Goal: Information Seeking & Learning: Learn about a topic

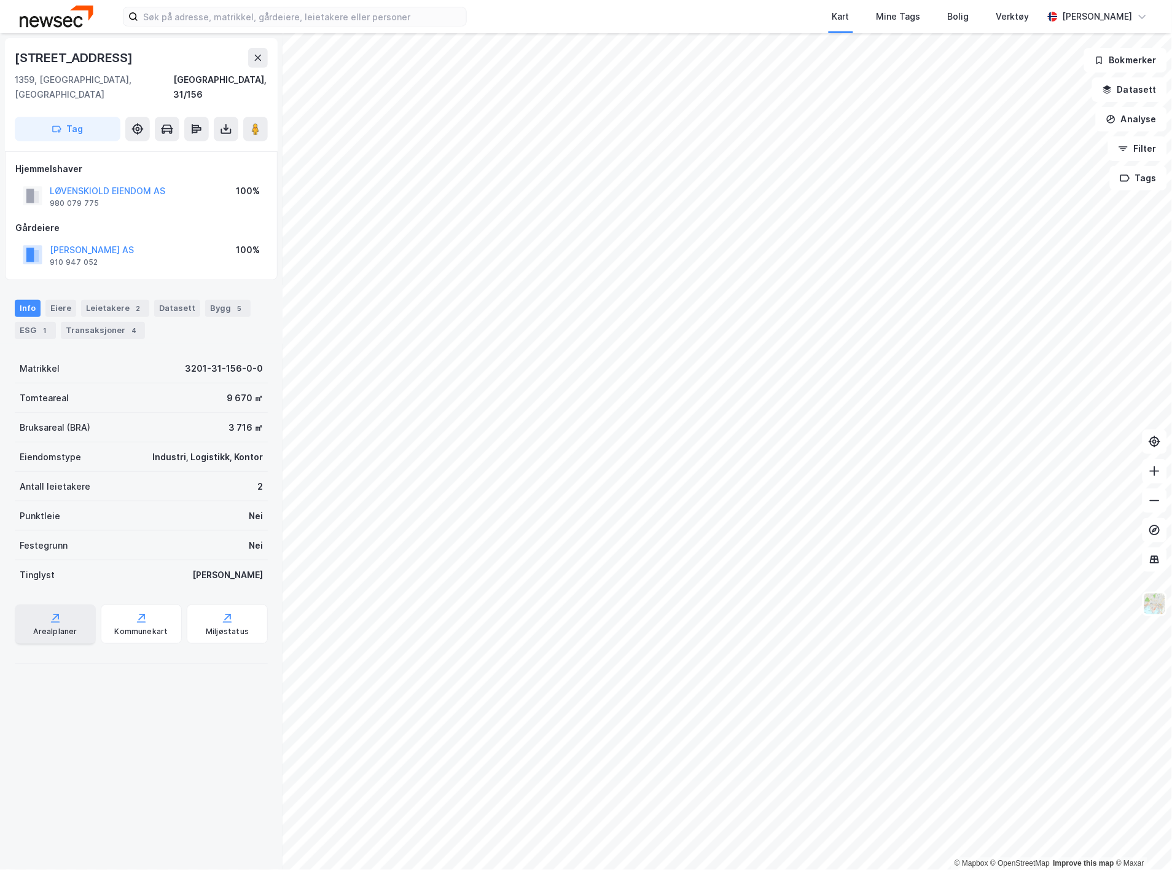
click at [54, 627] on div "Arealplaner" at bounding box center [55, 632] width 44 height 10
click at [1141, 90] on button "Datasett" at bounding box center [1130, 89] width 75 height 25
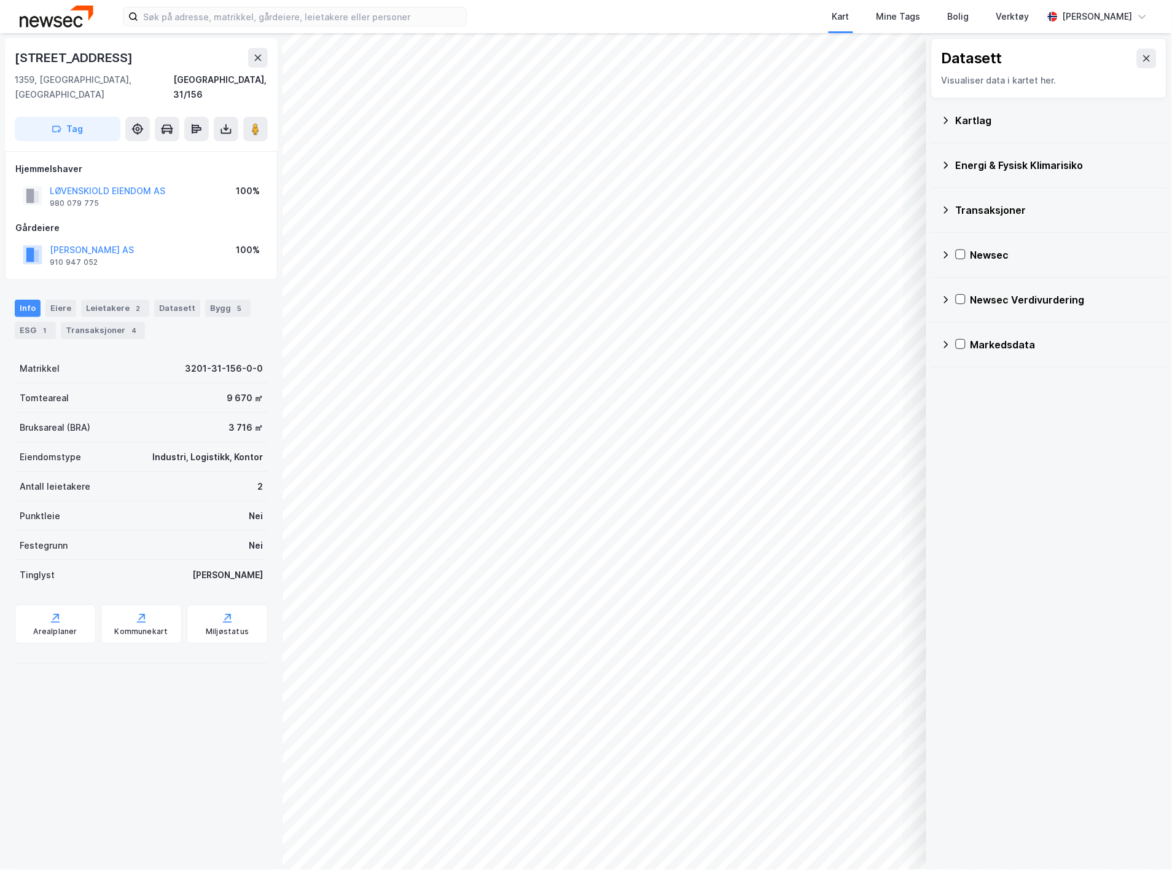
click at [1000, 126] on div "Kartlag" at bounding box center [1057, 120] width 202 height 15
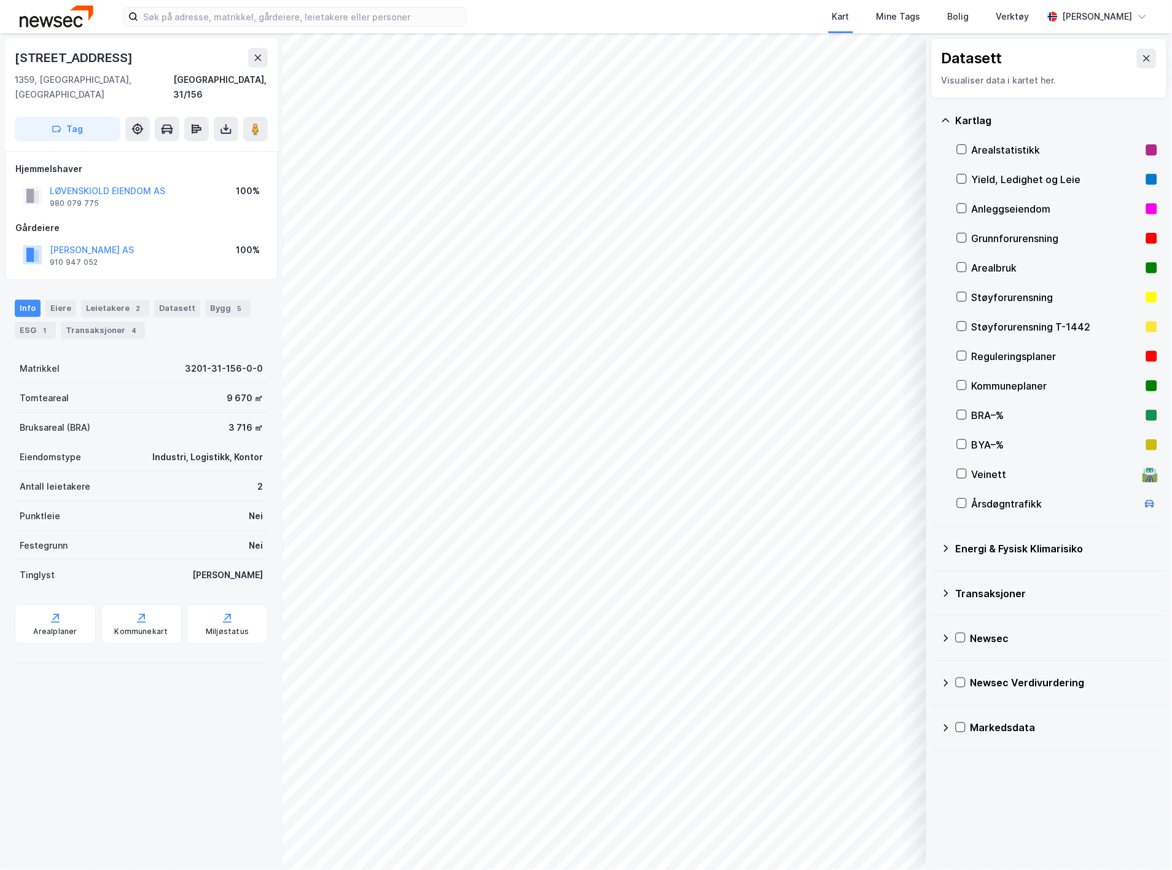
click at [1017, 356] on div "Reguleringsplaner" at bounding box center [1057, 356] width 170 height 15
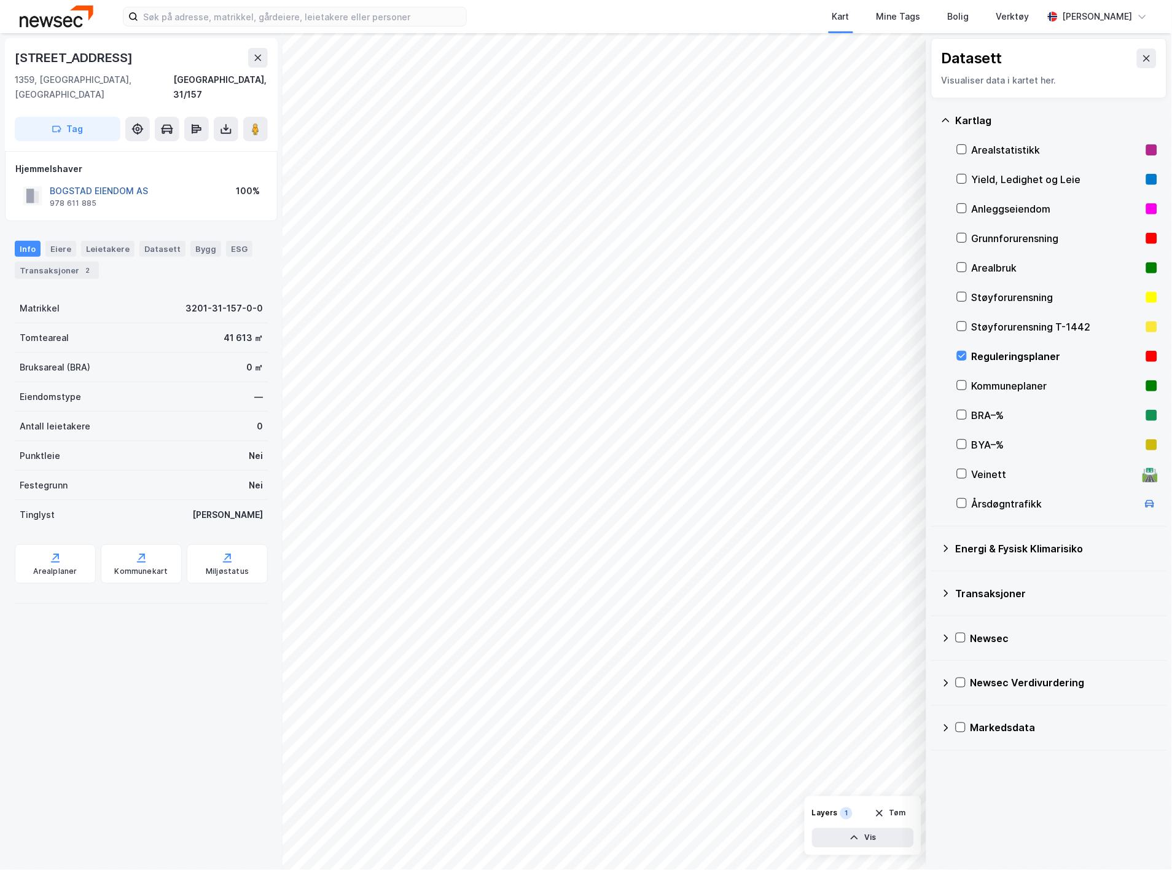
click at [0, 0] on button "BOGSTAD EIENDOM AS" at bounding box center [0, 0] width 0 height 0
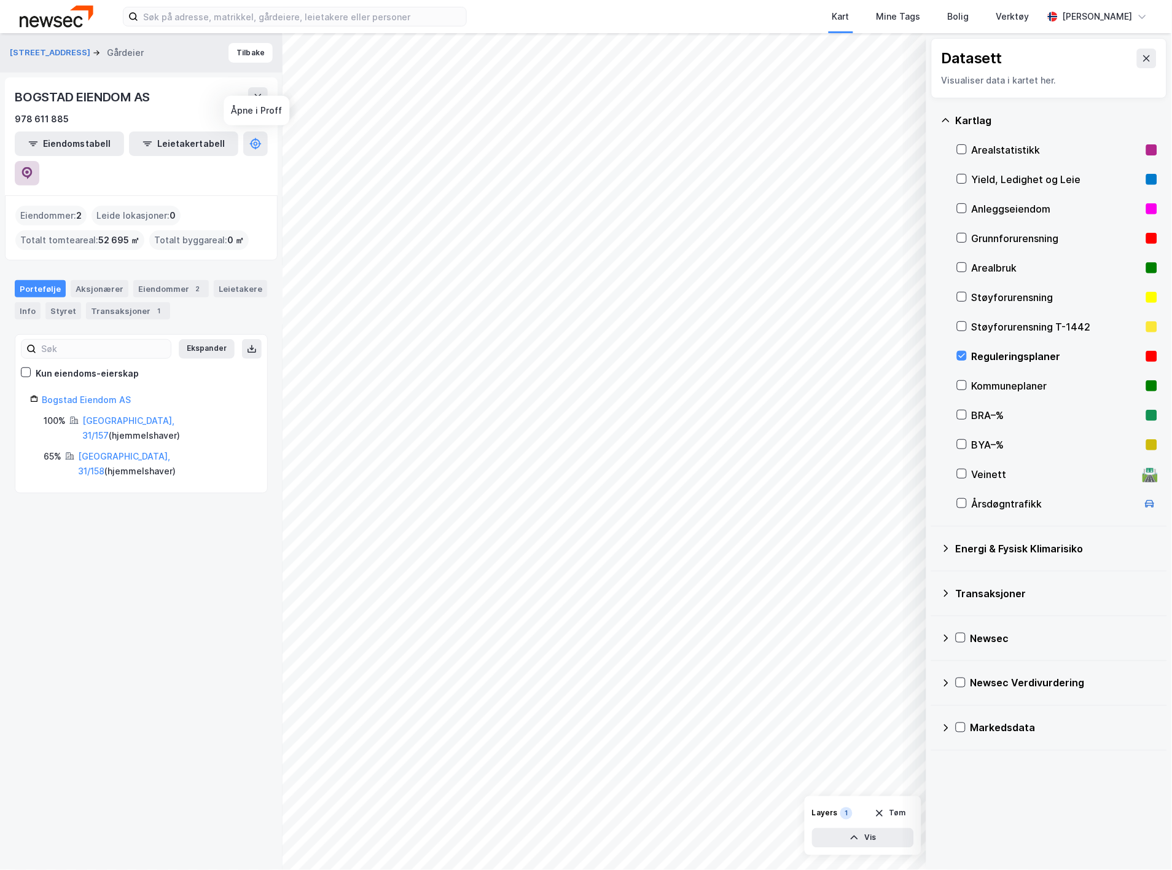
click at [39, 161] on button at bounding box center [27, 173] width 25 height 25
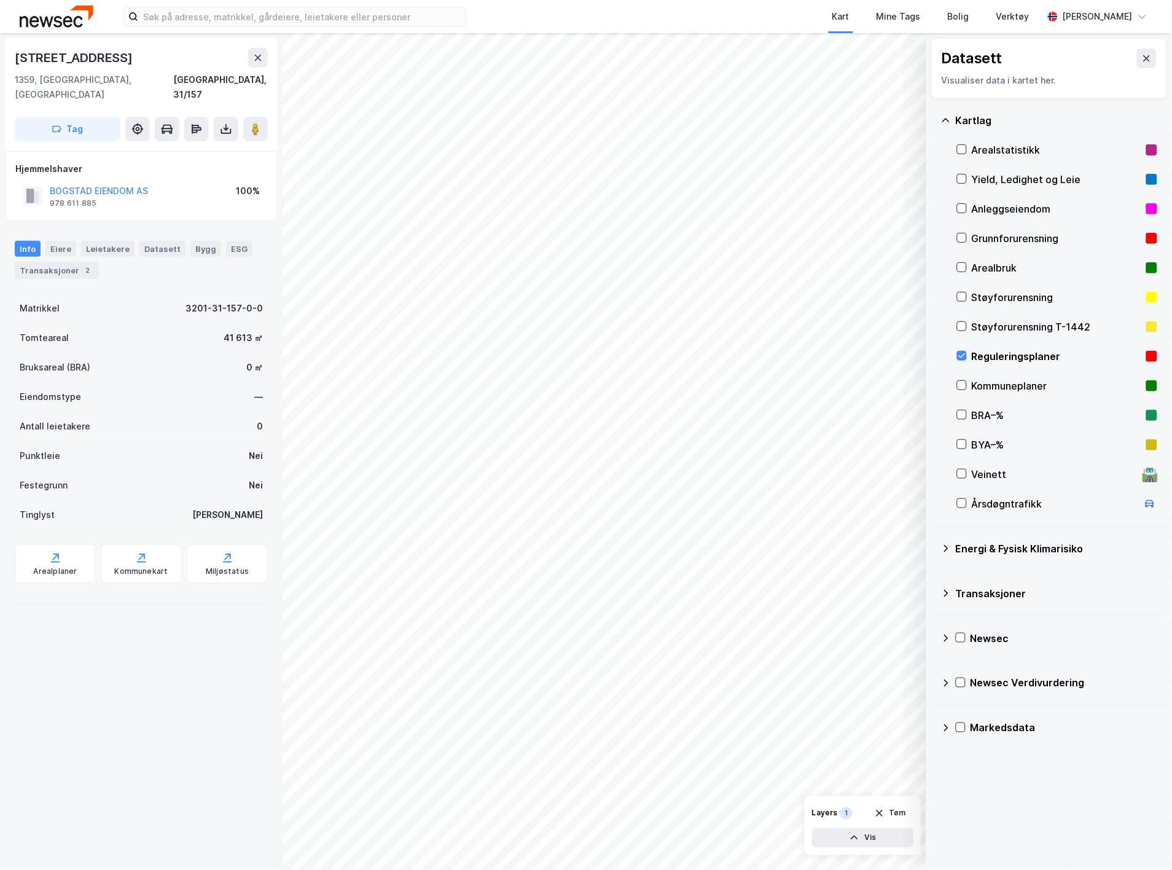
drag, startPoint x: 253, startPoint y: 112, endPoint x: 237, endPoint y: 214, distance: 103.2
click at [237, 214] on div "Fossumveien 60 1359, [GEOGRAPHIC_DATA], [GEOGRAPHIC_DATA], 31/157 Tag Hjemmelsh…" at bounding box center [141, 451] width 283 height 837
click at [133, 163] on div "Hjemmelshaver BOGSTAD EIENDOM AS 978 611 885 100%" at bounding box center [141, 186] width 252 height 49
click at [0, 0] on button "BOGSTAD EIENDOM AS" at bounding box center [0, 0] width 0 height 0
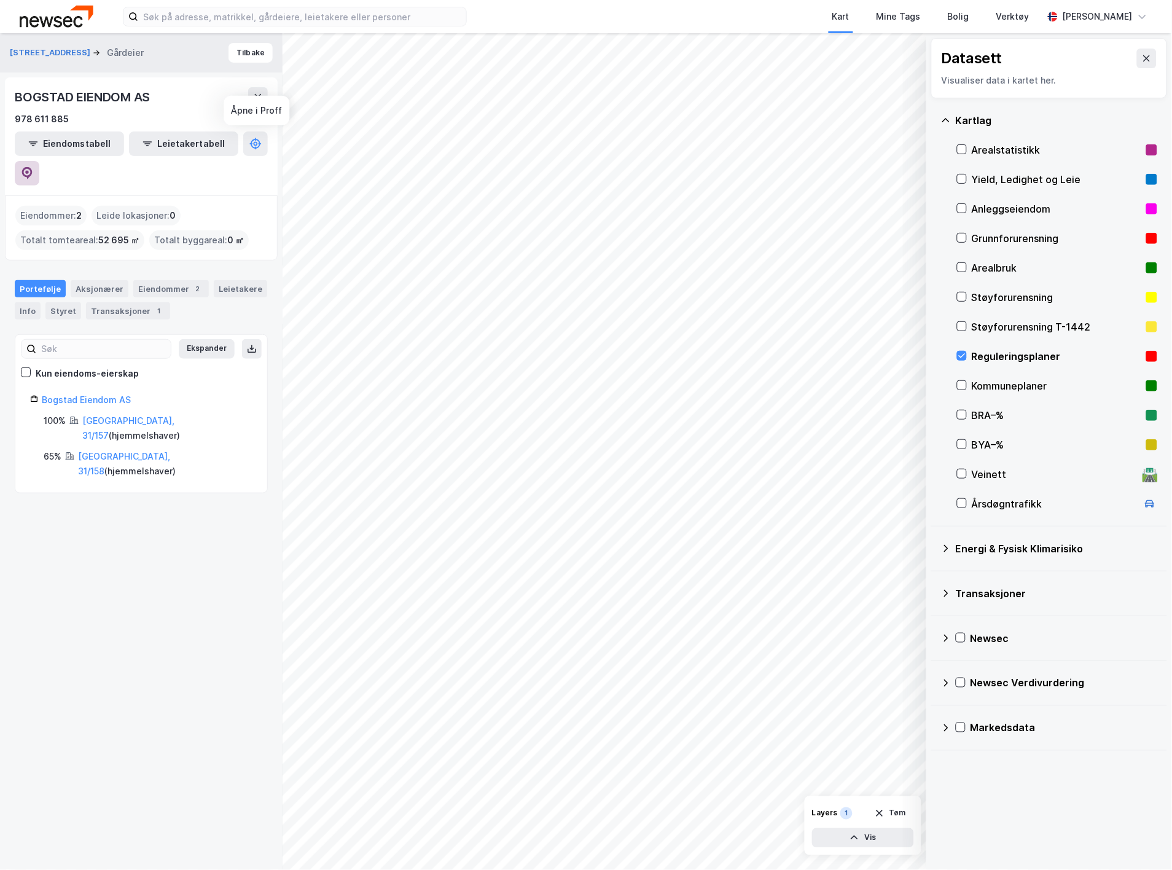
click at [33, 167] on icon at bounding box center [27, 173] width 10 height 12
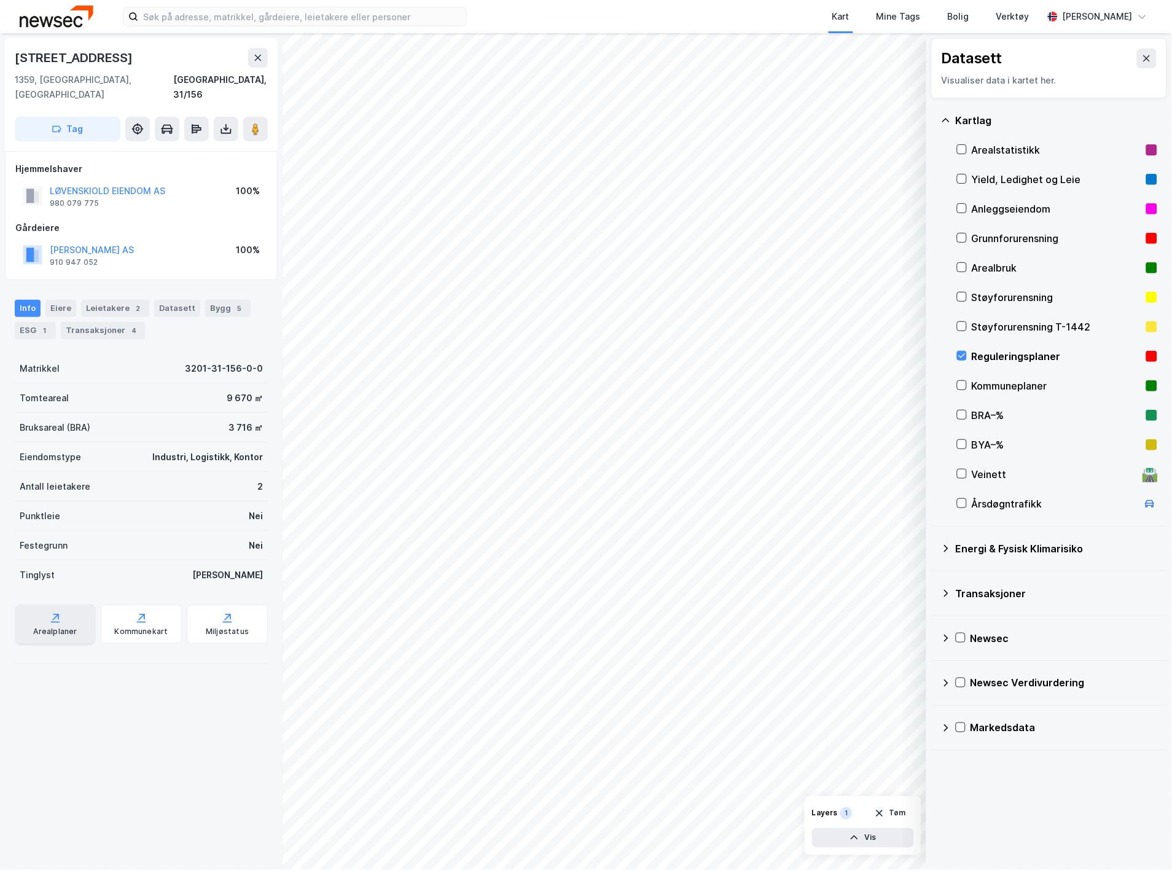
click at [39, 608] on div "Arealplaner" at bounding box center [55, 624] width 81 height 39
click at [207, 300] on div "Bygg 5" at bounding box center [227, 308] width 45 height 17
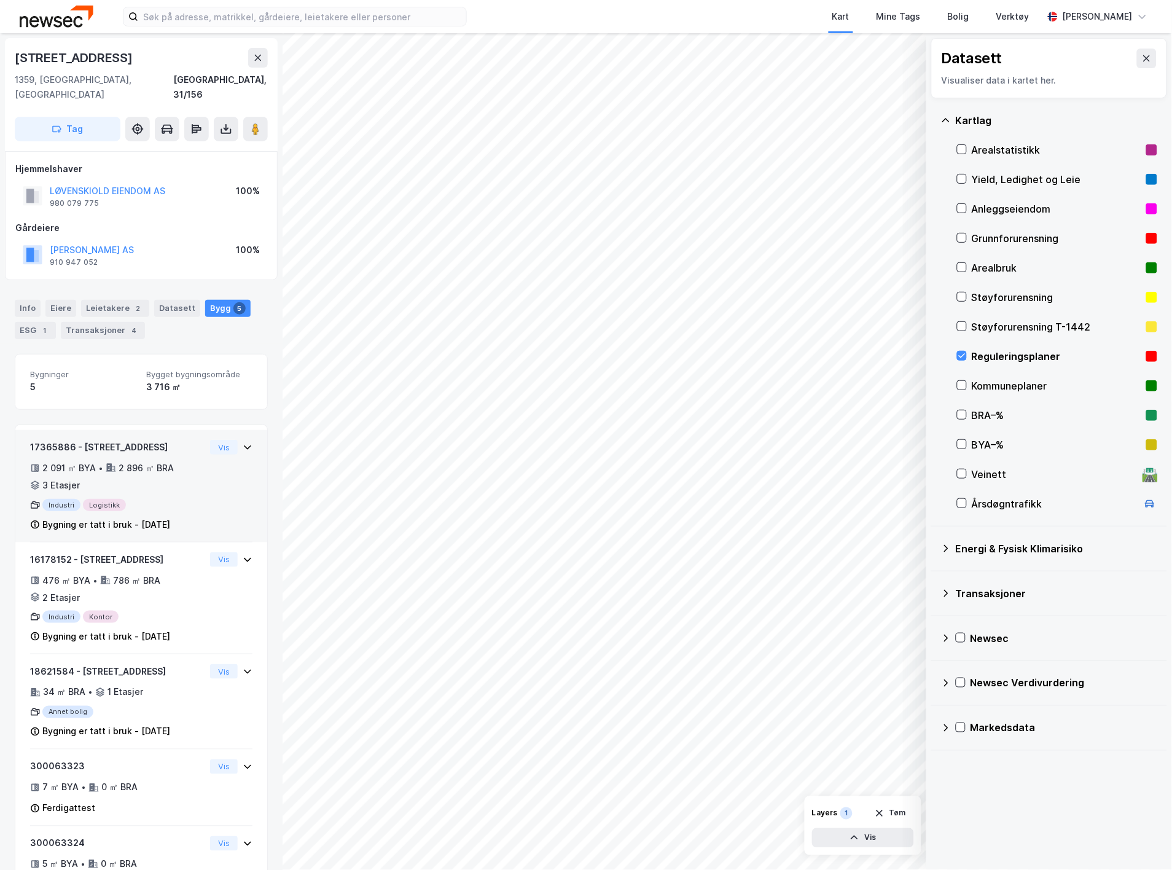
click at [200, 471] on div "17365886 - Fossumveien 68 2 091 ㎡ BYA • 2 896 ㎡ BRA • 3 Etasjer Industri Logist…" at bounding box center [141, 491] width 222 height 103
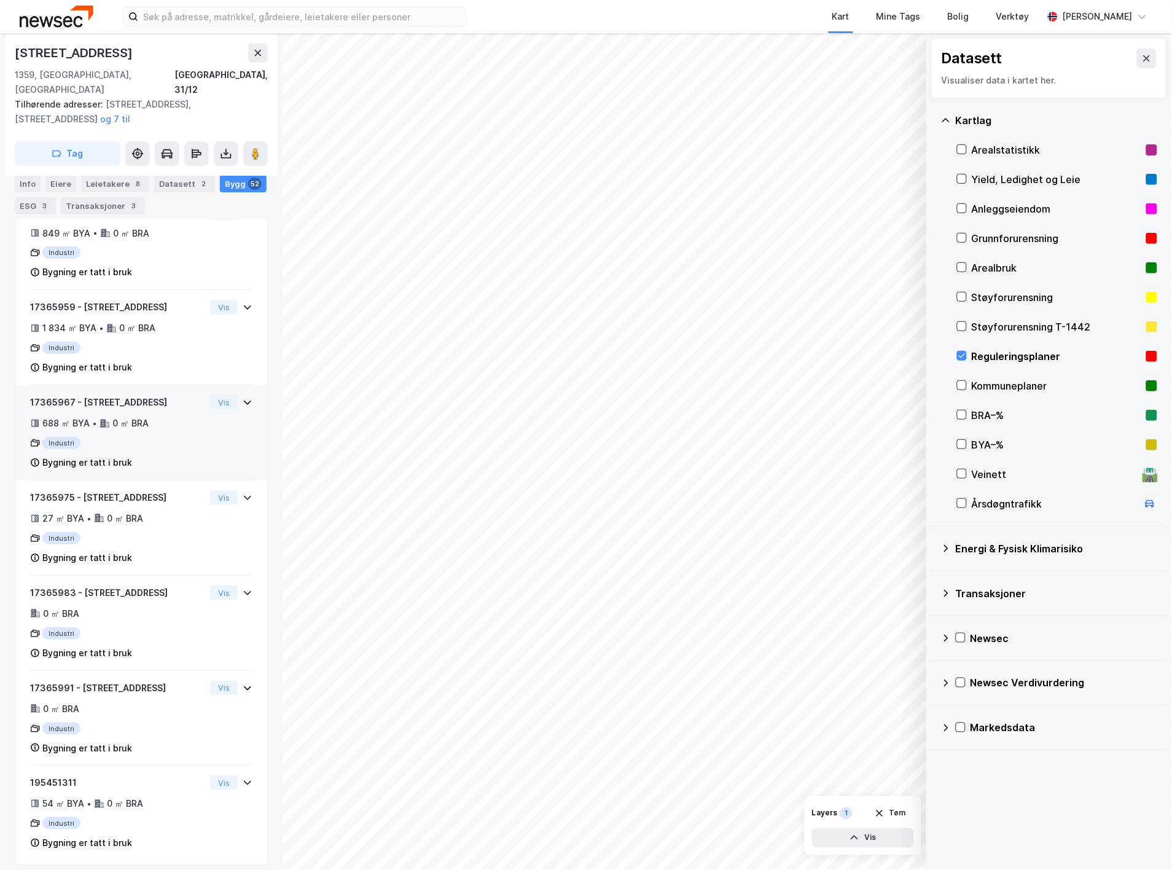
scroll to position [5137, 0]
